Goal: Task Accomplishment & Management: Use online tool/utility

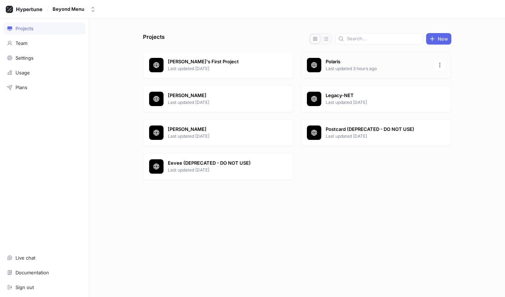
click at [367, 70] on p "Last updated 3 hours ago" at bounding box center [377, 68] width 104 height 6
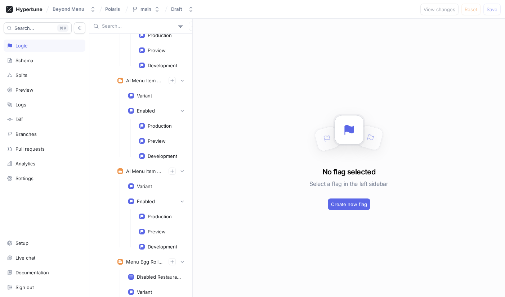
scroll to position [1049, 0]
click at [141, 187] on div "Variant" at bounding box center [144, 188] width 15 height 6
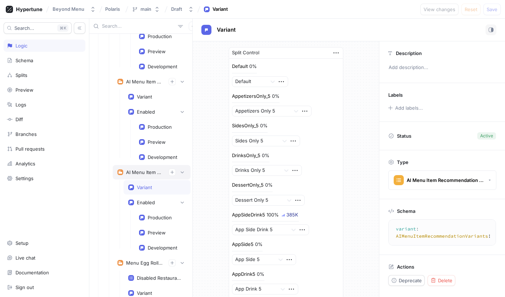
click at [142, 171] on div "AI Menu Item Recommendation" at bounding box center [144, 172] width 37 height 6
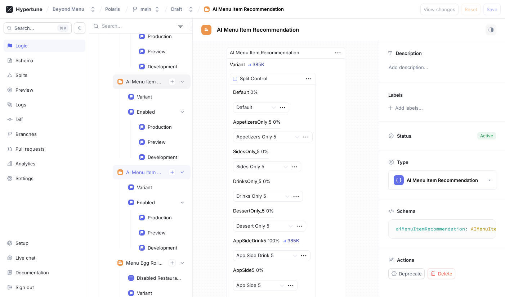
click at [142, 77] on div "AI Menu Item Description" at bounding box center [152, 81] width 78 height 14
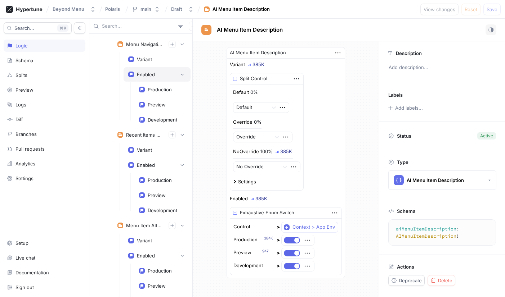
scroll to position [1573, 0]
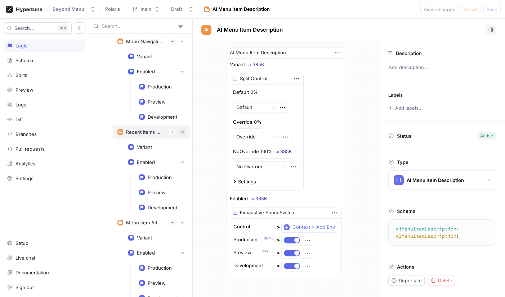
click at [184, 132] on button "button" at bounding box center [181, 131] width 7 height 7
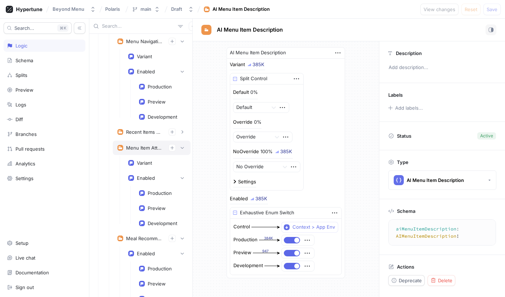
click at [148, 148] on div "Menu Item Attributes" at bounding box center [144, 148] width 37 height 6
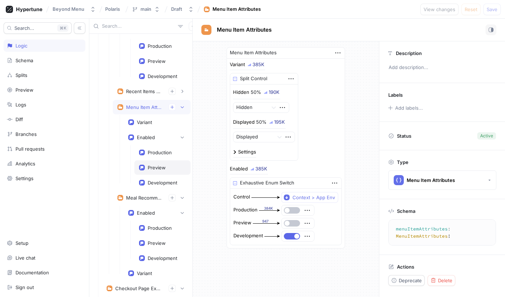
scroll to position [1615, 0]
click at [148, 210] on div "Enabled" at bounding box center [146, 212] width 18 height 6
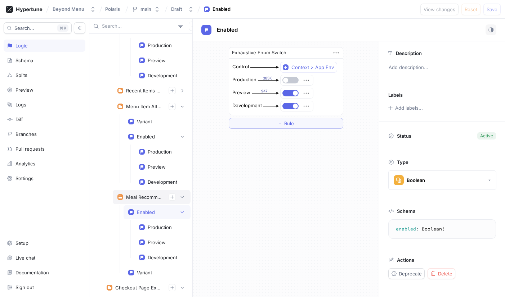
click at [143, 201] on div "Meal Recommendations" at bounding box center [152, 197] width 78 height 14
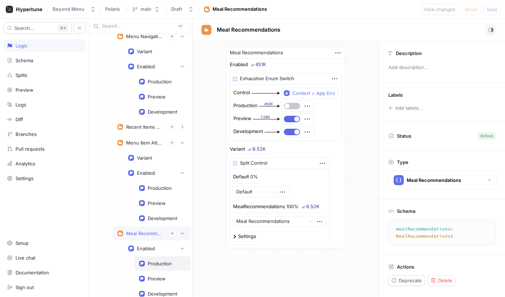
scroll to position [1554, 0]
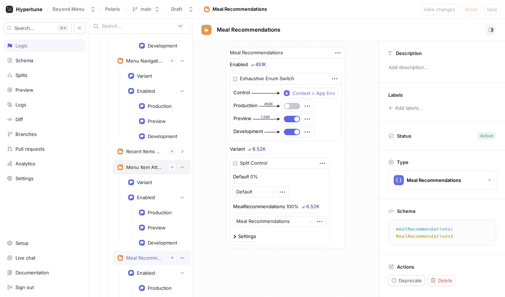
click at [130, 167] on div "Menu Item Attributes" at bounding box center [144, 167] width 37 height 6
type textarea "menuItemAttributes: MenuItemAttributes!"
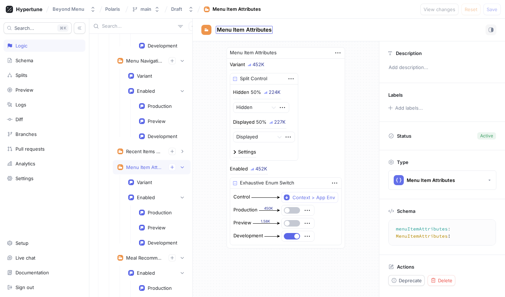
click at [242, 30] on span "Menu Item Attributes" at bounding box center [244, 30] width 55 height 6
